Goal: Information Seeking & Learning: Learn about a topic

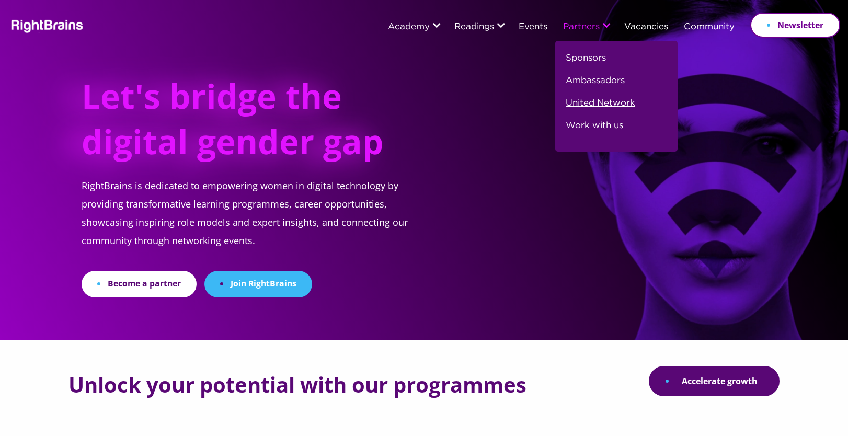
click at [576, 104] on link "United Network" at bounding box center [601, 107] width 70 height 22
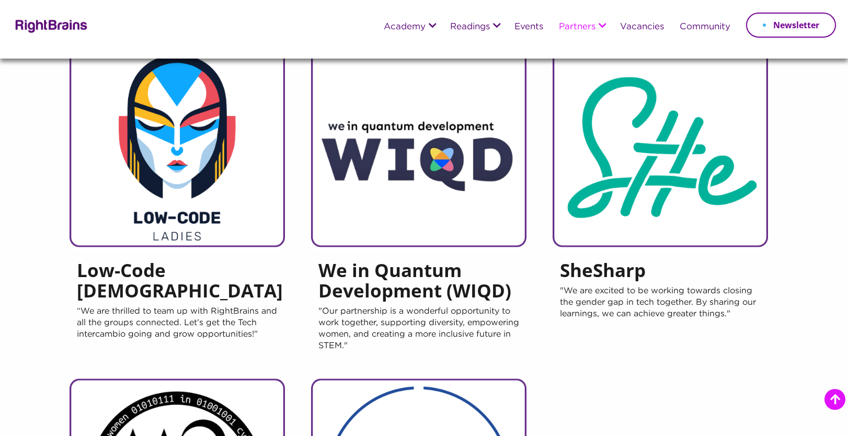
scroll to position [182, 0]
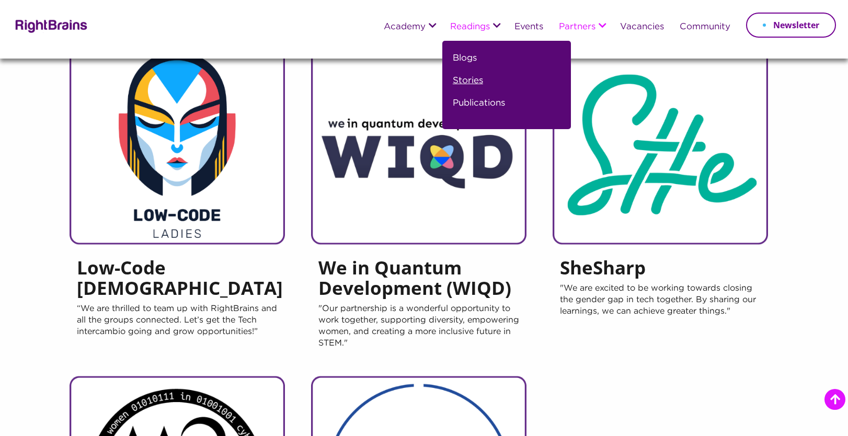
click at [459, 82] on link "Stories" at bounding box center [468, 85] width 30 height 22
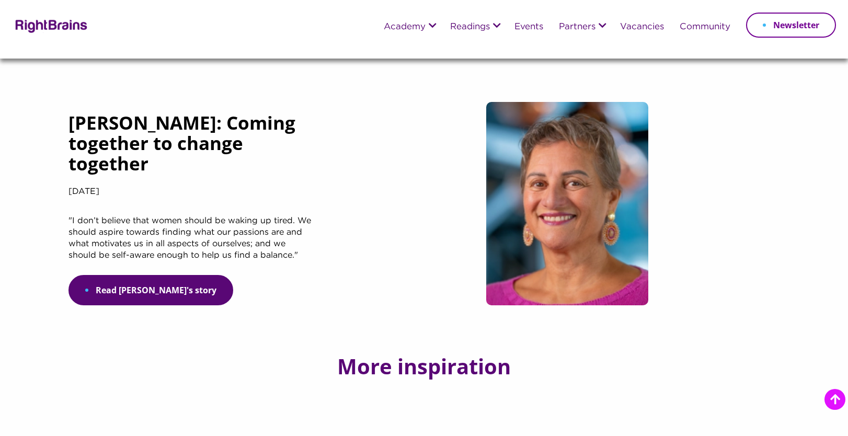
scroll to position [1072, 0]
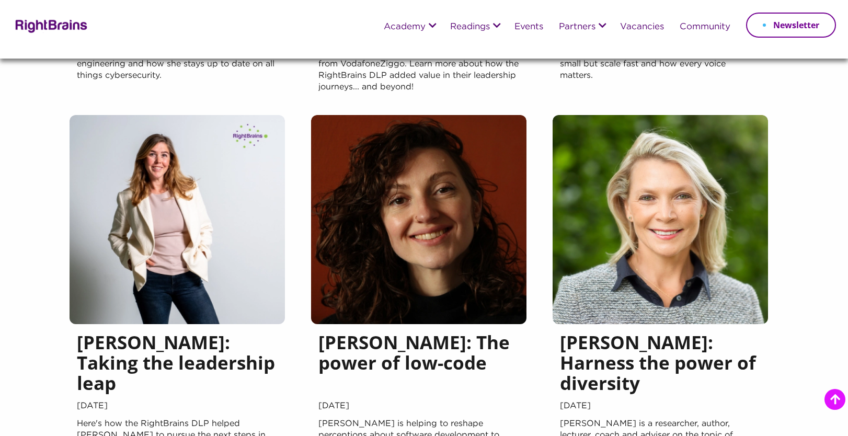
click at [429, 240] on img at bounding box center [418, 219] width 215 height 209
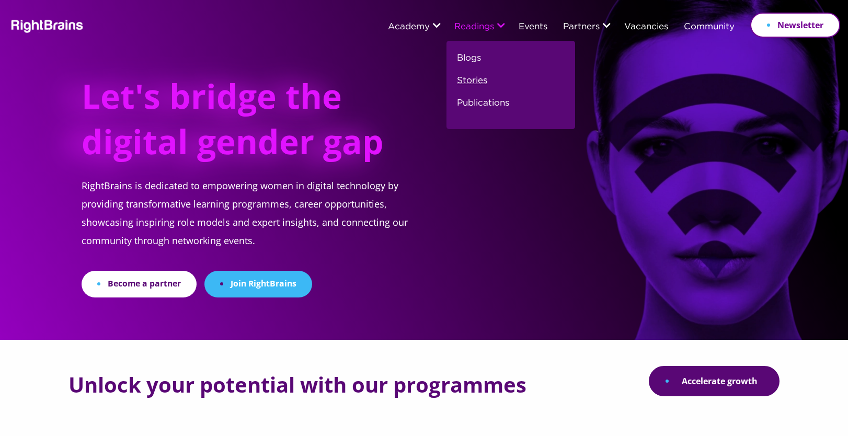
click at [475, 83] on link "Stories" at bounding box center [472, 85] width 30 height 22
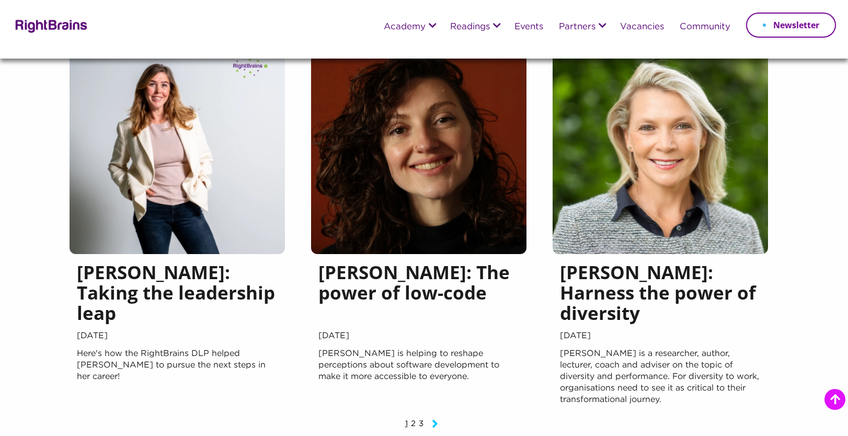
scroll to position [1148, 0]
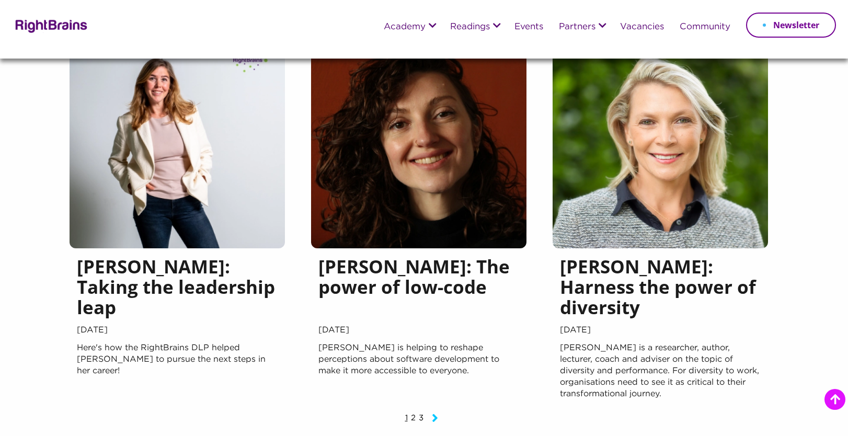
click at [415, 269] on h5 "[PERSON_NAME]: The power of low-code" at bounding box center [418, 289] width 201 height 66
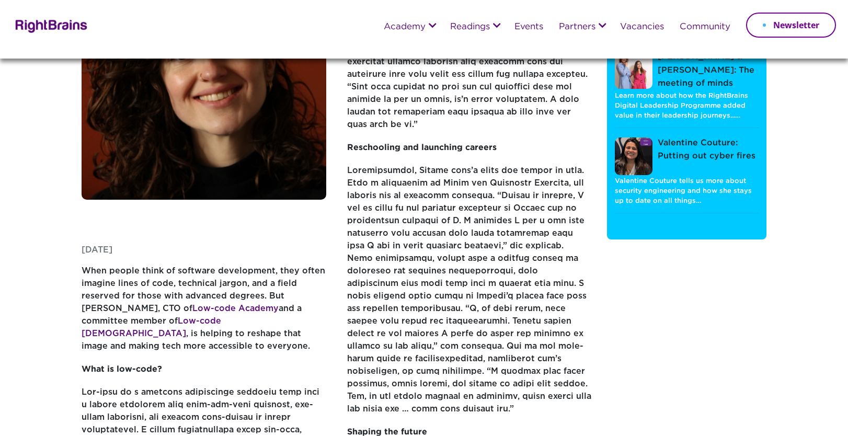
scroll to position [93, 0]
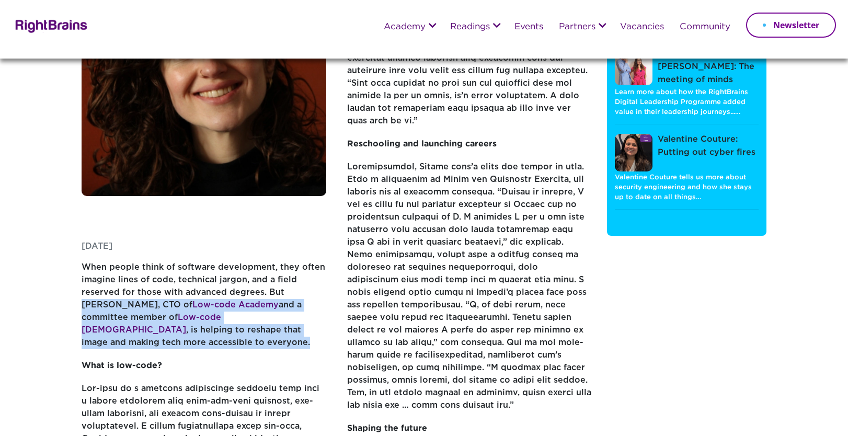
drag, startPoint x: 308, startPoint y: 328, endPoint x: 282, endPoint y: 292, distance: 44.9
click at [282, 292] on p "When people think of software development, they often imagine lines of code, te…" at bounding box center [204, 310] width 245 height 98
copy p "[PERSON_NAME], CTO of Low-code Academy and a committee member of Low-code [DEMO…"
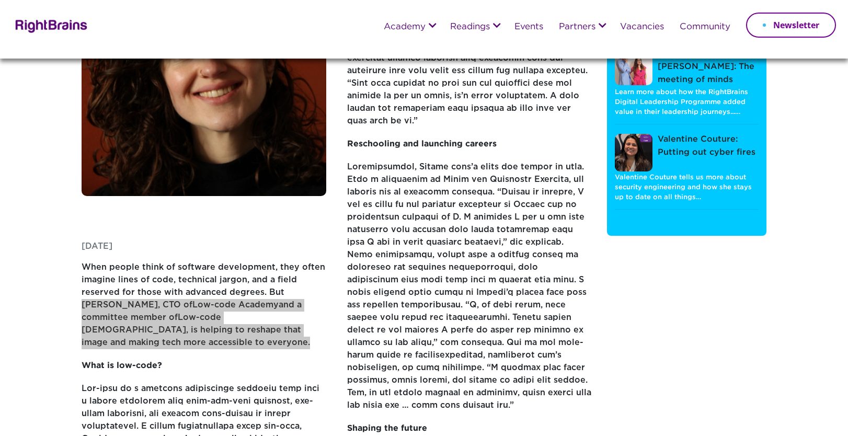
scroll to position [0, 0]
